Goal: Task Accomplishment & Management: Use online tool/utility

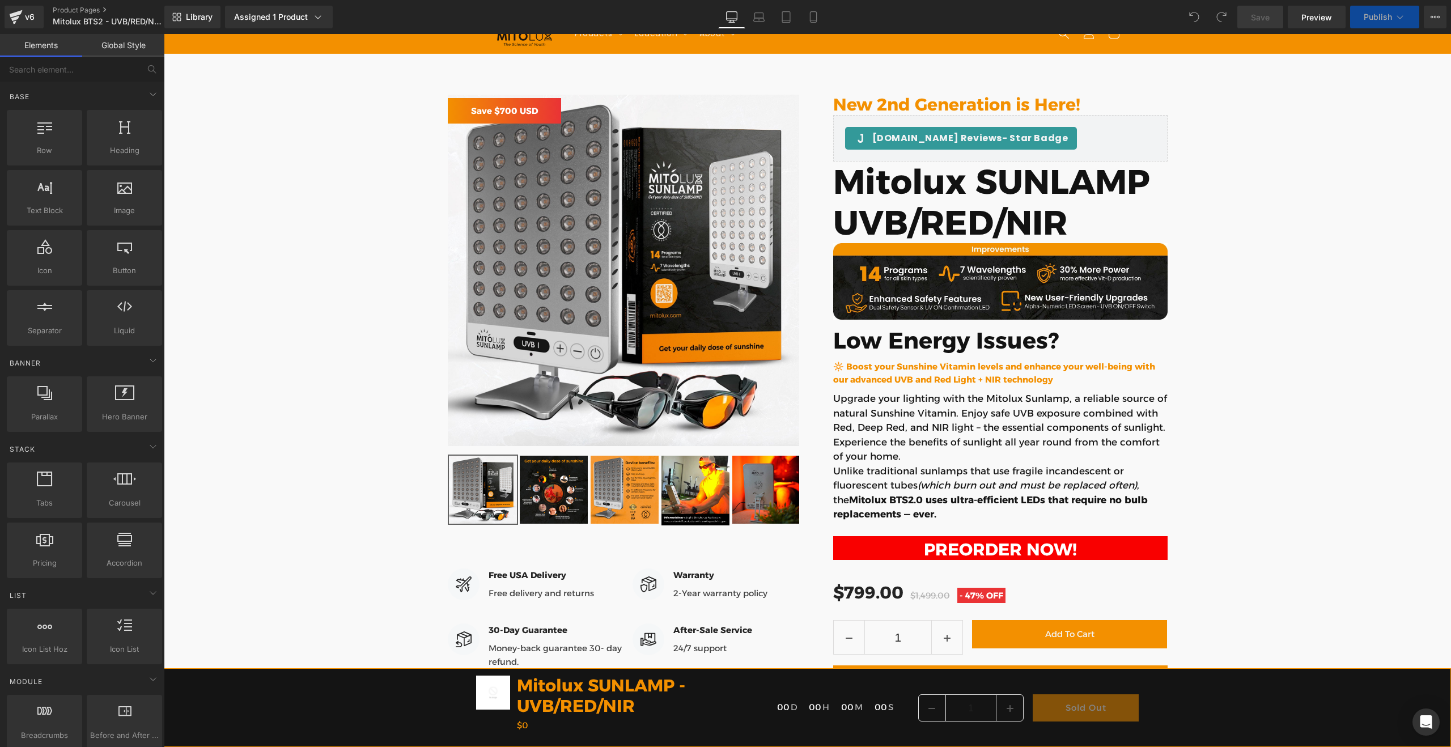
scroll to position [251, 0]
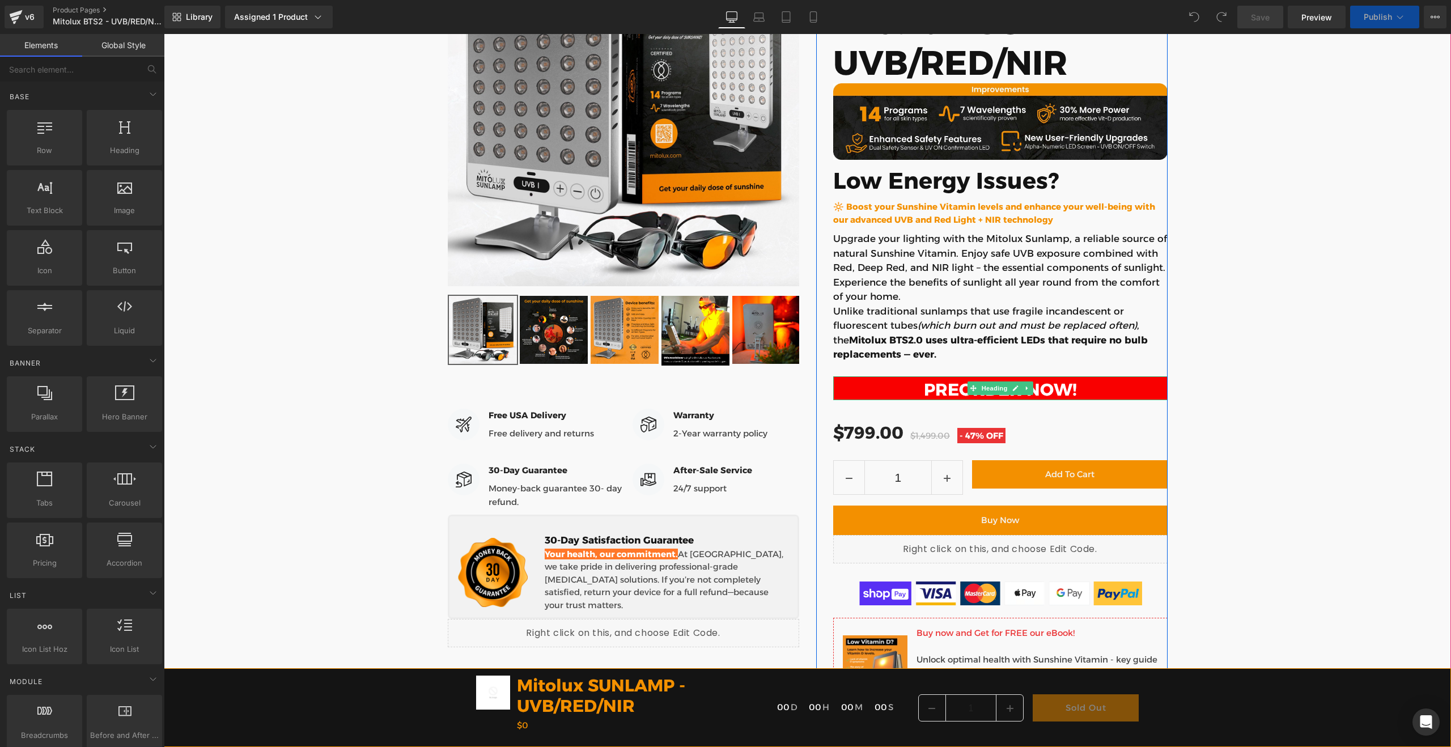
click at [1013, 396] on h1 "PREORDER NOW!" at bounding box center [1000, 390] width 334 height 20
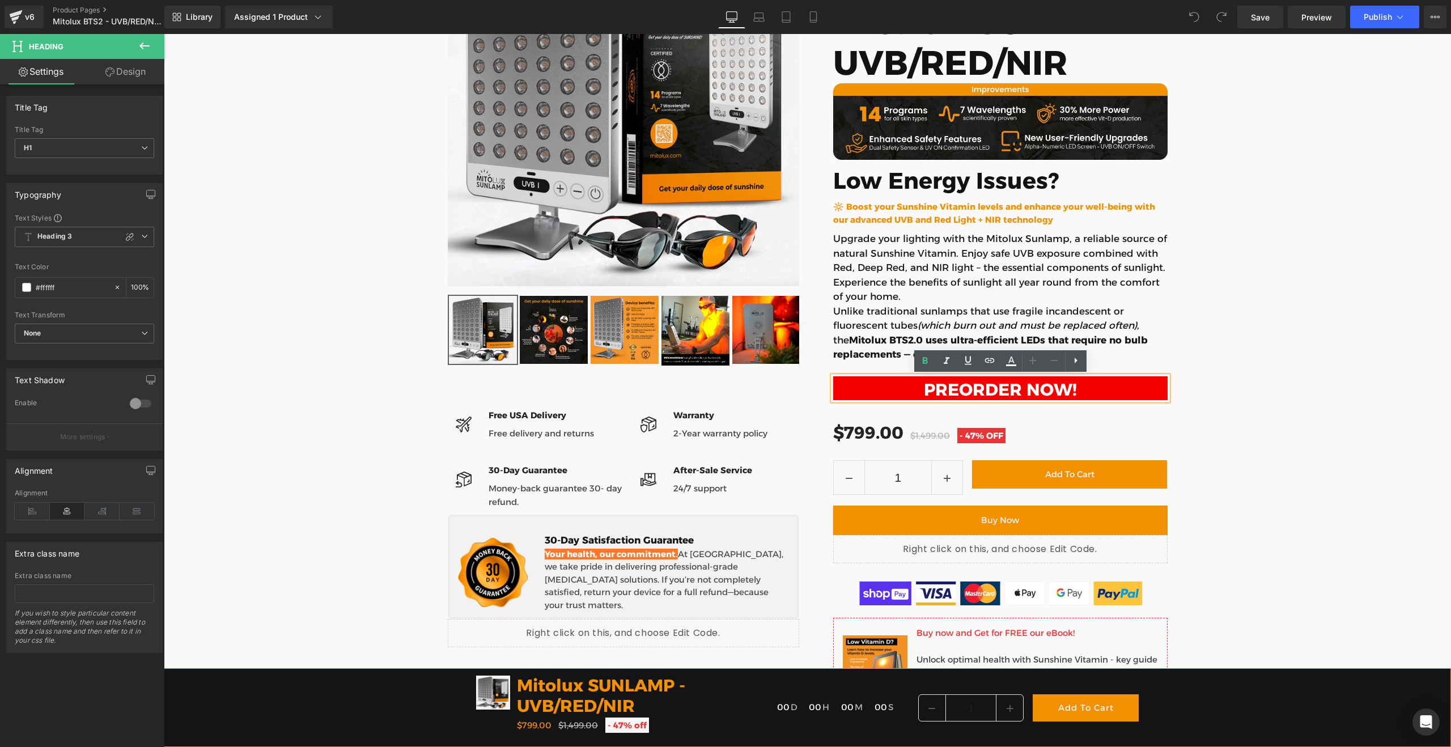
click at [1015, 389] on h1 "PREORDER NOW!" at bounding box center [1000, 390] width 334 height 20
paste div
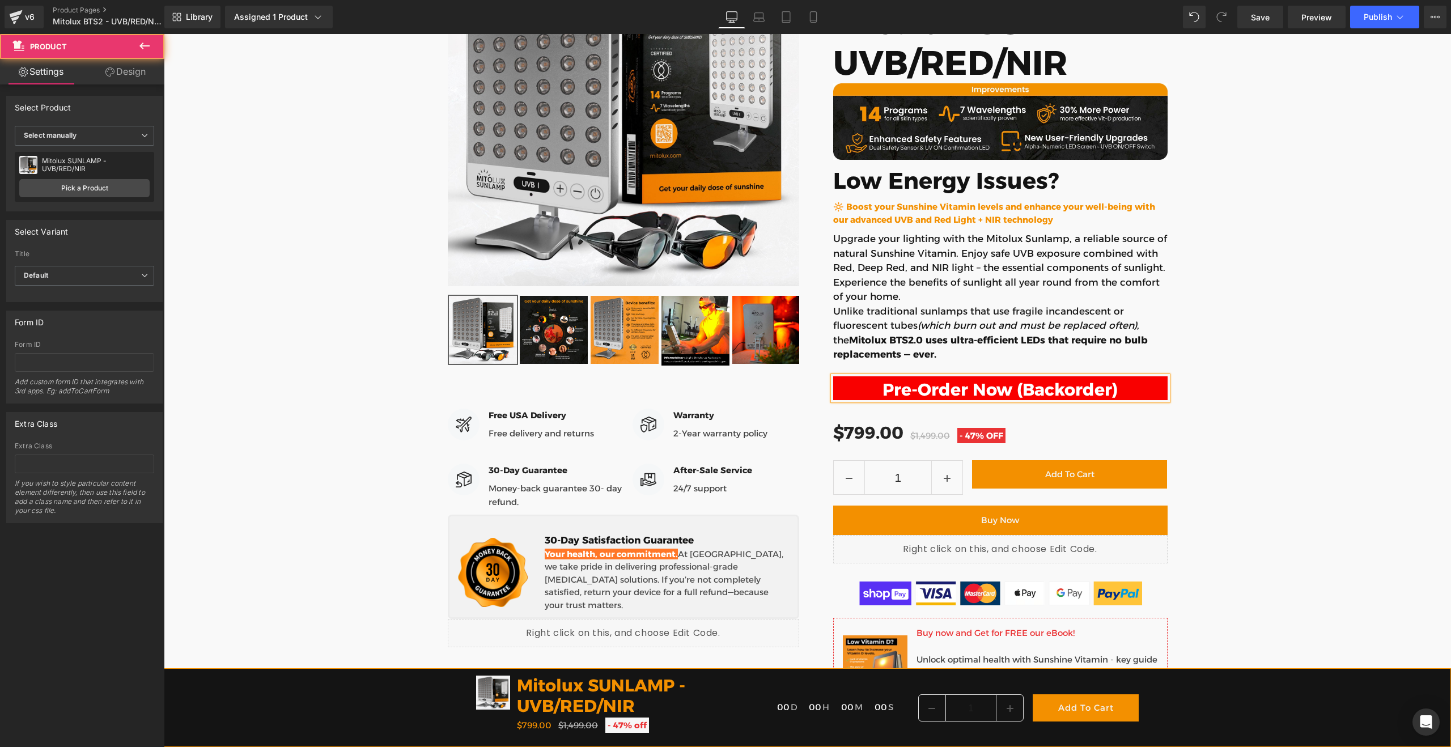
click at [1198, 366] on div "[DOMAIN_NAME] Reviews - Star Badge [DOMAIN_NAME] Reviews New 2nd Generation is …" at bounding box center [807, 430] width 1287 height 1024
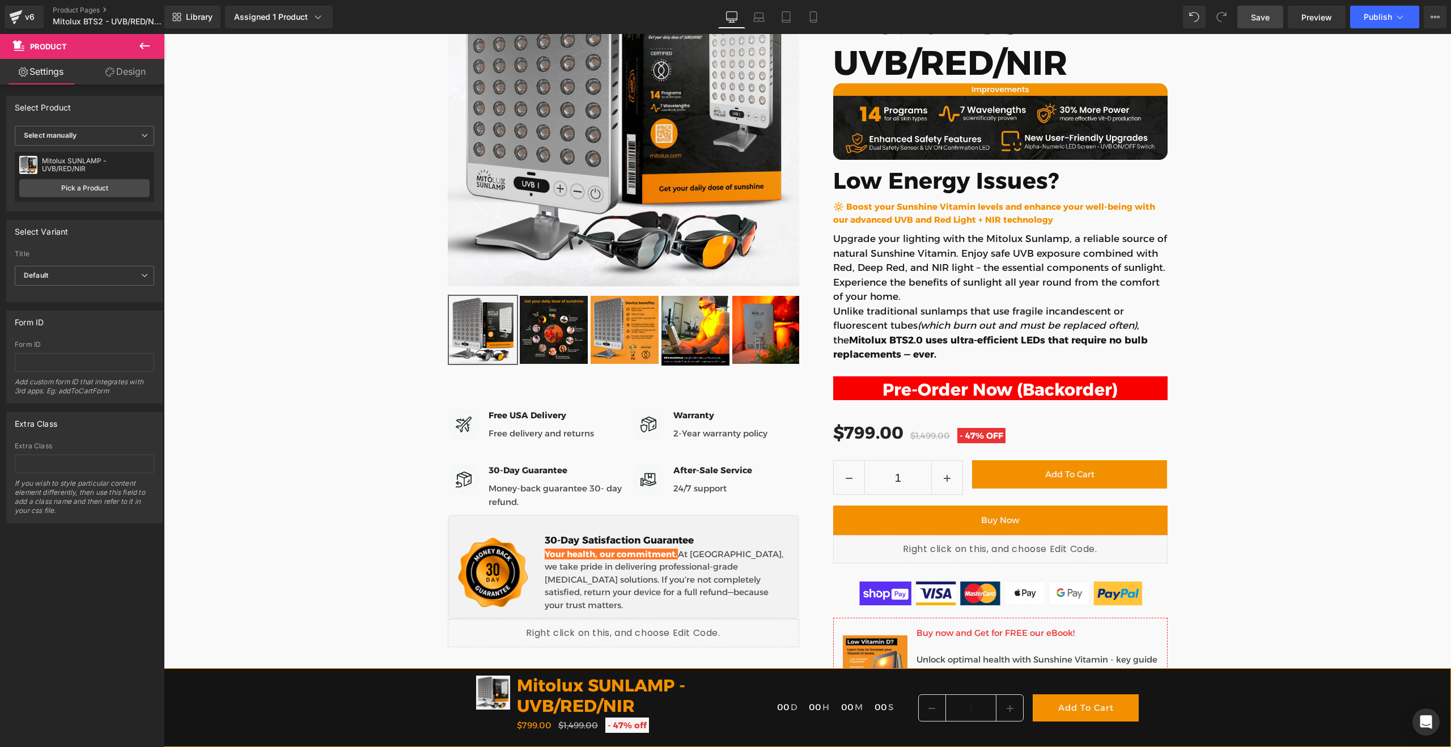
drag, startPoint x: 1266, startPoint y: 24, endPoint x: 1094, endPoint y: 196, distance: 243.7
click at [1266, 24] on link "Save" at bounding box center [1260, 17] width 46 height 23
click at [1001, 519] on span "(P) Cart Button" at bounding box center [1000, 520] width 65 height 17
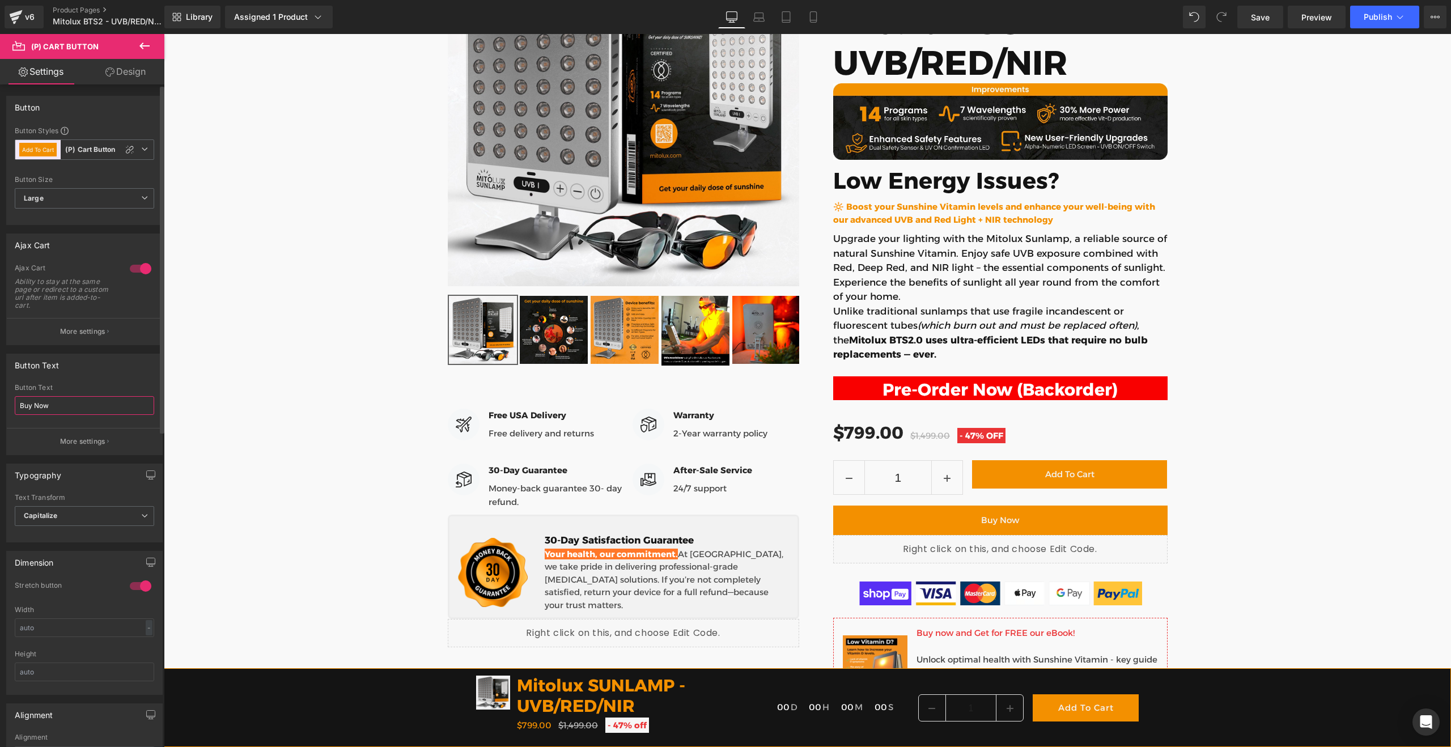
click at [66, 409] on input "Buy Now" at bounding box center [84, 405] width 139 height 19
paste input "Reserve Yours – Ships in November"
click at [67, 405] on input "Buy Now" at bounding box center [84, 405] width 139 height 19
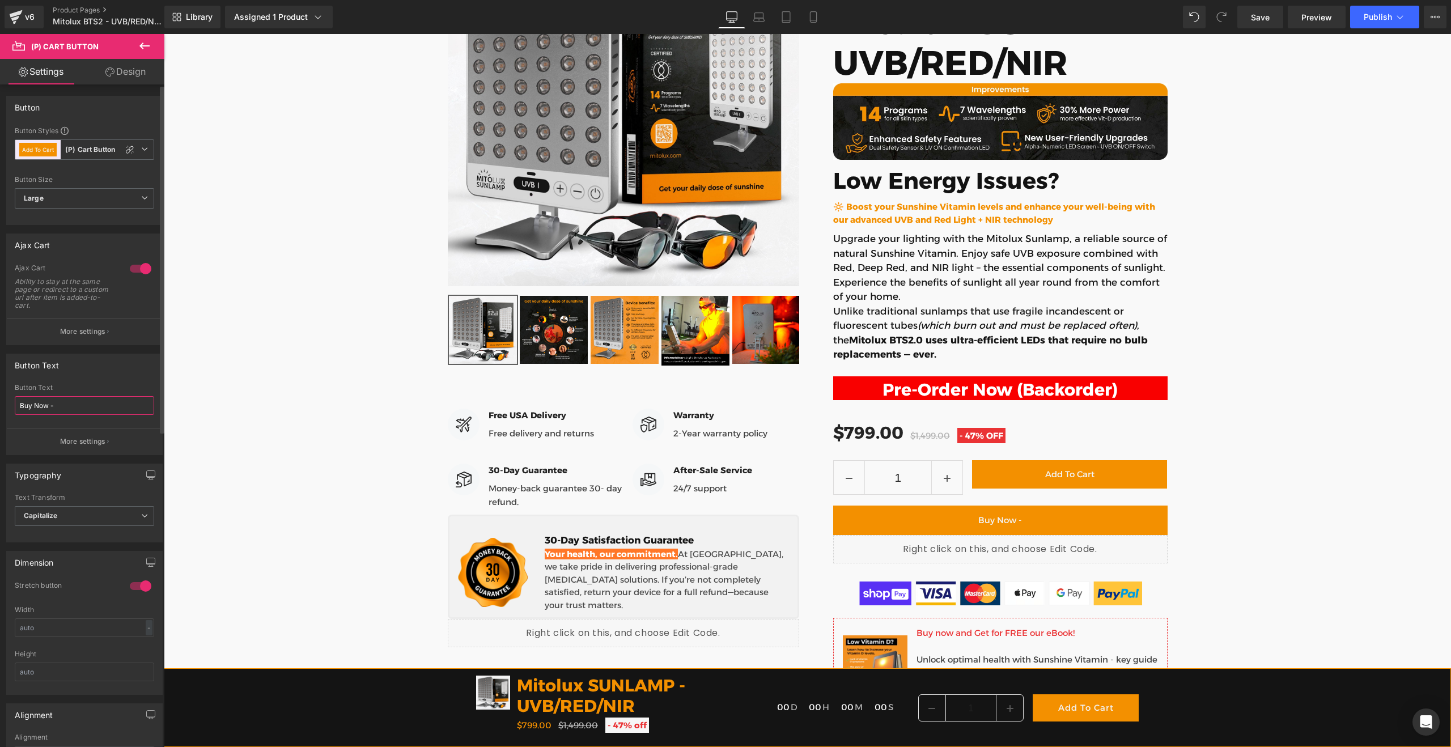
paste input "Reserve Yours – Ships in November"
click at [75, 404] on input "Buy Now - Reserve Yours – Ships in November" at bounding box center [84, 405] width 139 height 19
click at [31, 405] on input "Buy Now - Reserve Yours – Ships in November" at bounding box center [84, 405] width 139 height 19
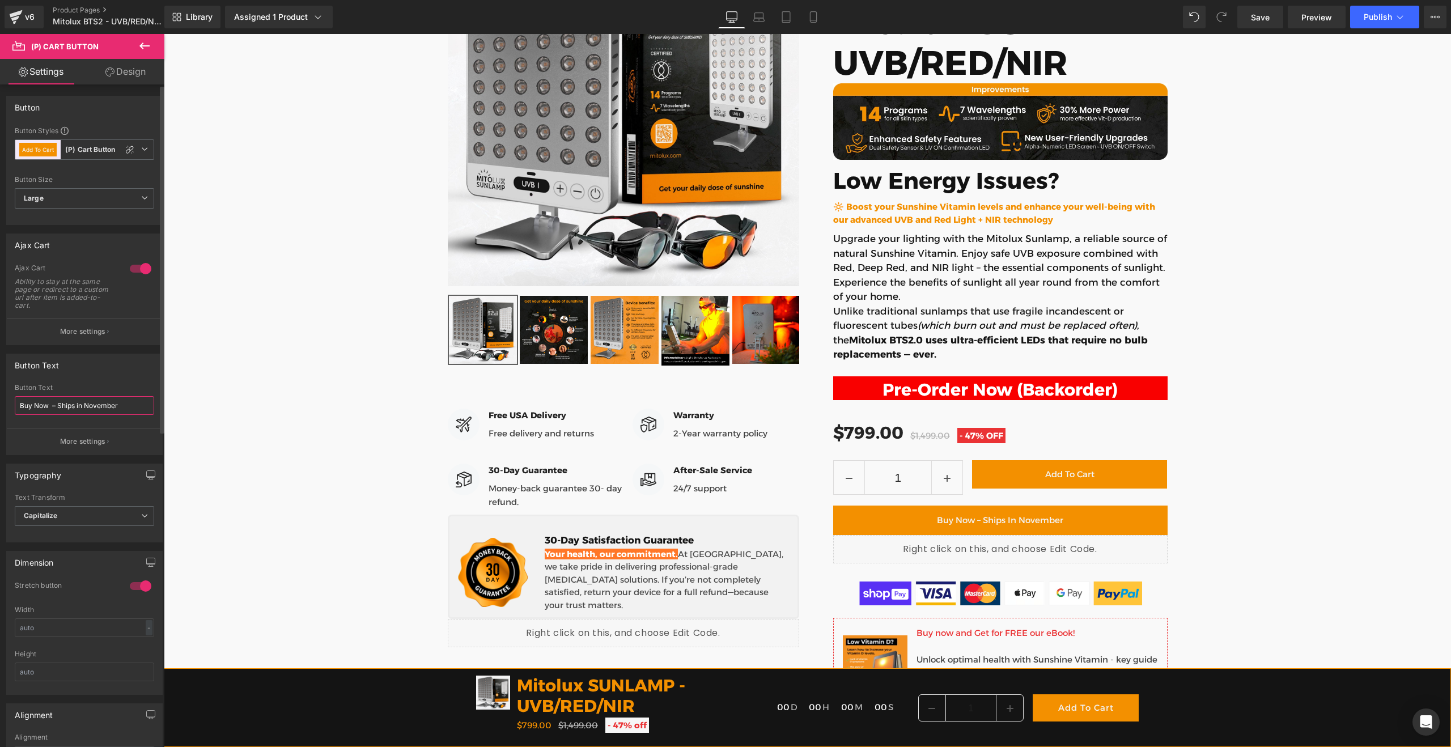
type input "Buy Now – Ships in November"
click at [1320, 460] on div "[DOMAIN_NAME] Reviews - Star Badge [DOMAIN_NAME] Reviews New 2nd Generation is …" at bounding box center [807, 430] width 1287 height 1024
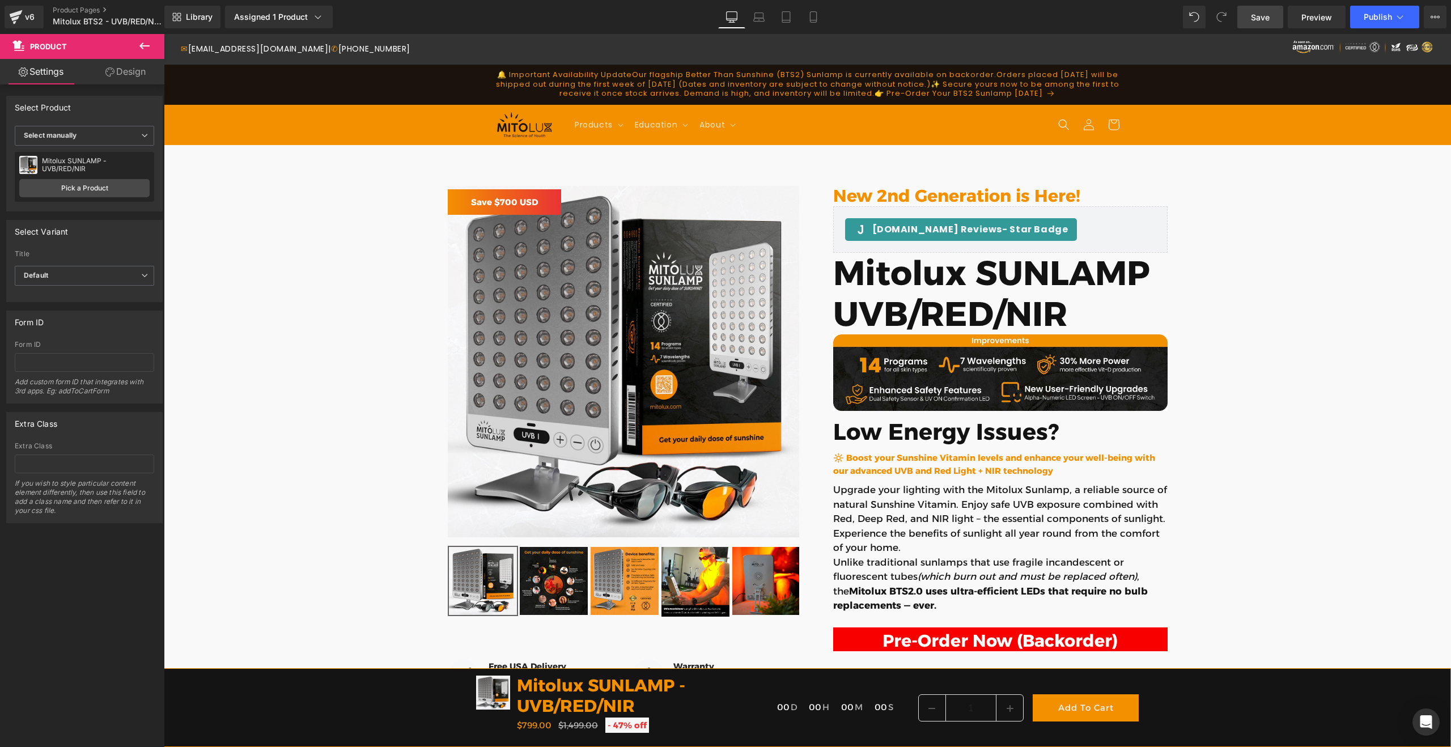
click at [1261, 19] on span "Save" at bounding box center [1260, 17] width 19 height 12
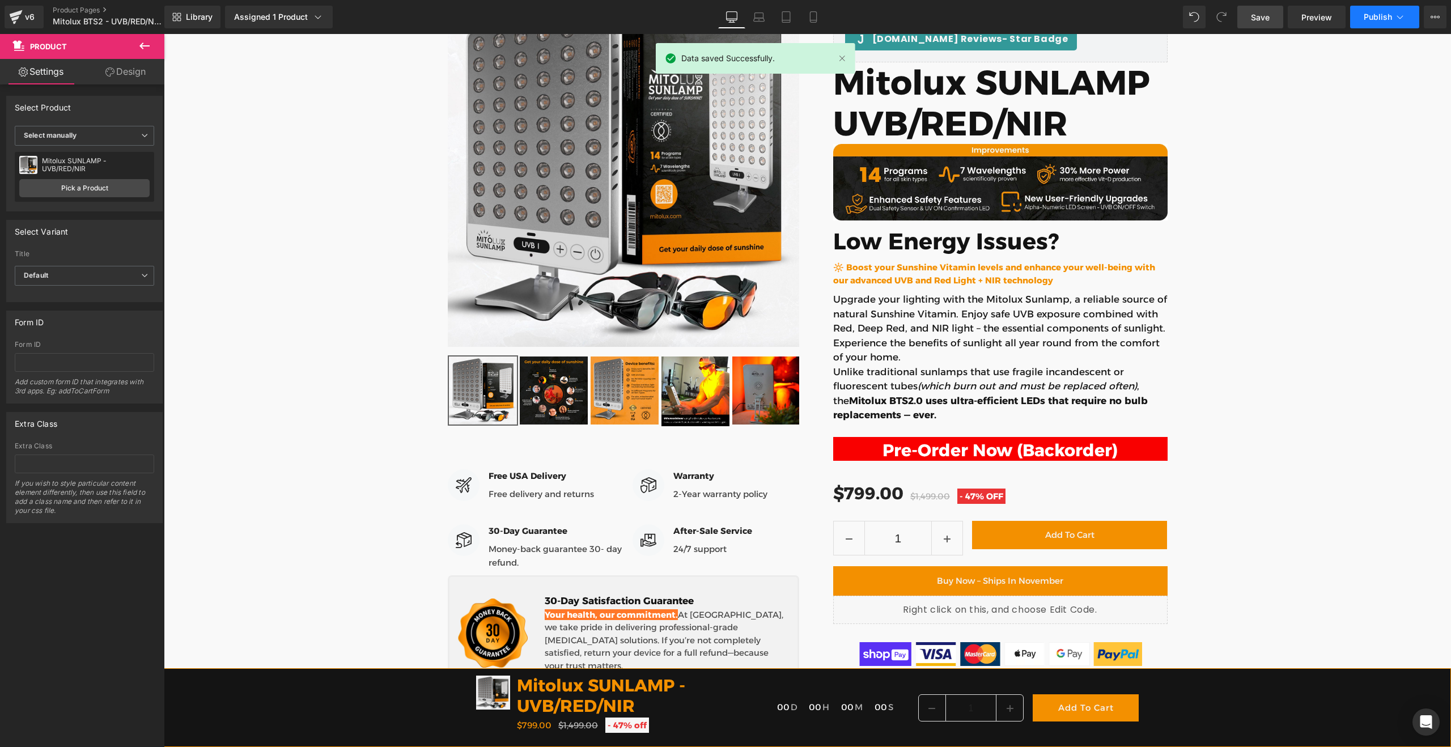
click at [1372, 24] on button "Publish" at bounding box center [1384, 17] width 69 height 23
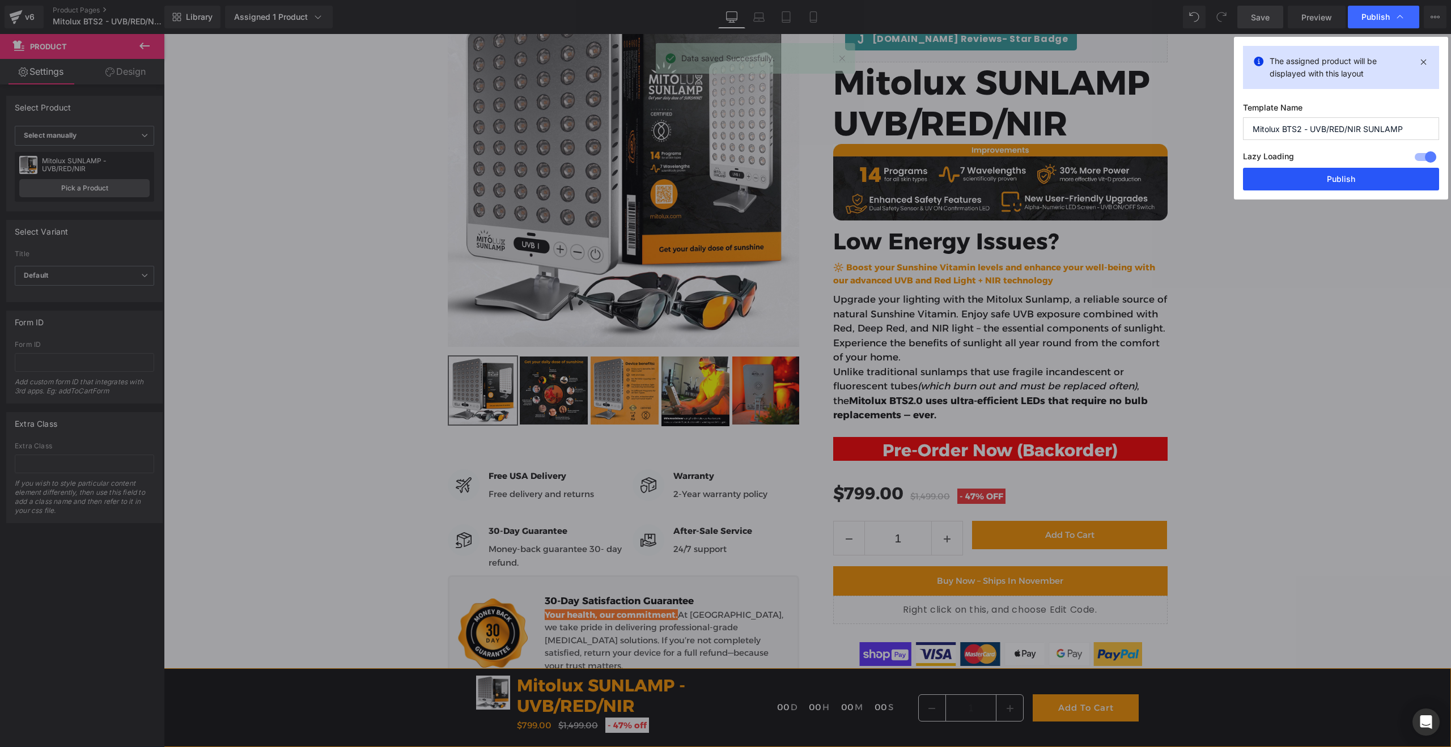
click at [1321, 178] on button "Publish" at bounding box center [1341, 179] width 196 height 23
